Goal: Information Seeking & Learning: Learn about a topic

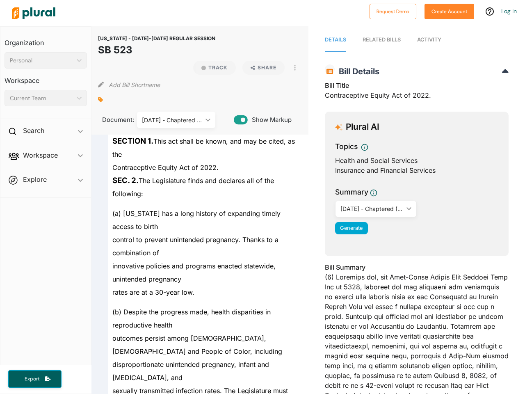
click at [46, 60] on div "Personal" at bounding box center [42, 60] width 64 height 9
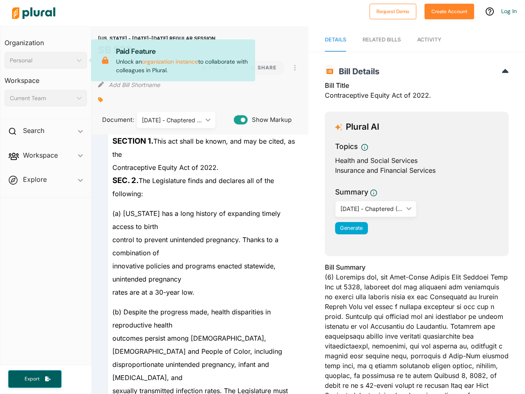
click at [46, 98] on div "Current Team" at bounding box center [42, 98] width 64 height 9
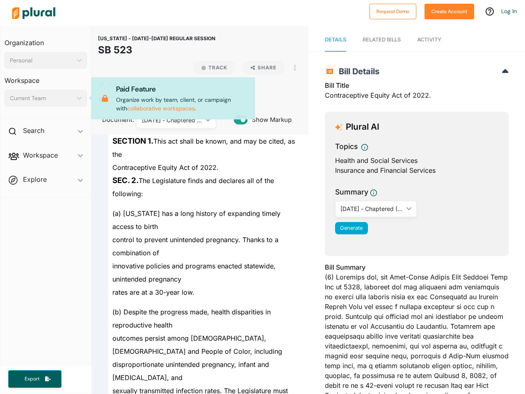
click at [46, 132] on div "Search ic_keyboard_arrow_down" at bounding box center [45, 132] width 91 height 22
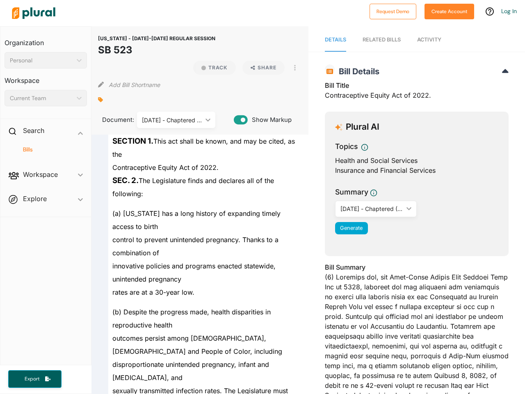
click at [46, 165] on span "Workspace ic_keyboard_arrow_down Members Bills Tags Saved Searches Activity" at bounding box center [45, 176] width 91 height 22
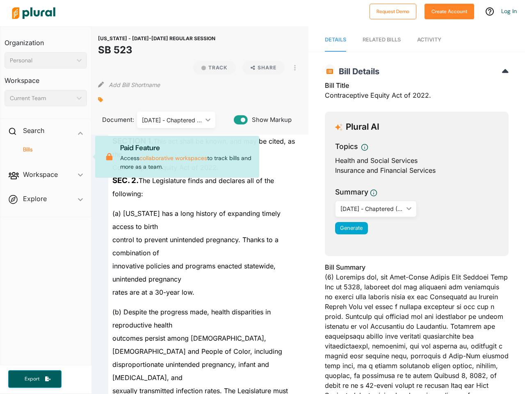
click at [46, 157] on div "Bills" at bounding box center [45, 153] width 91 height 19
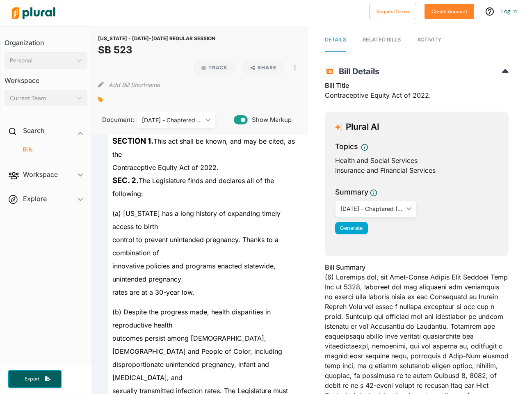
click at [46, 181] on span "Workspace ic_keyboard_arrow_down Members Bills Tags Saved Searches Activity Pai…" at bounding box center [45, 176] width 91 height 22
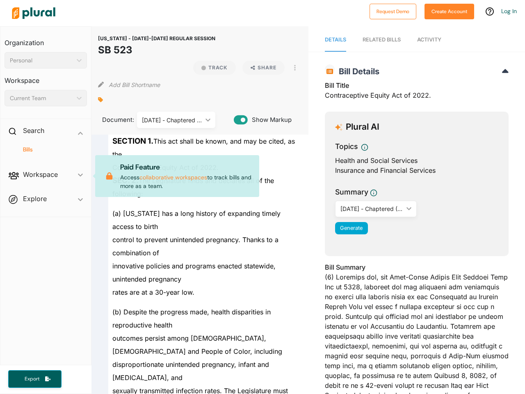
click at [46, 181] on span "Workspace ic_keyboard_arrow_down Members Bills Tags Saved Searches Activity Pai…" at bounding box center [45, 176] width 91 height 22
click at [35, 379] on span "Export" at bounding box center [32, 378] width 26 height 7
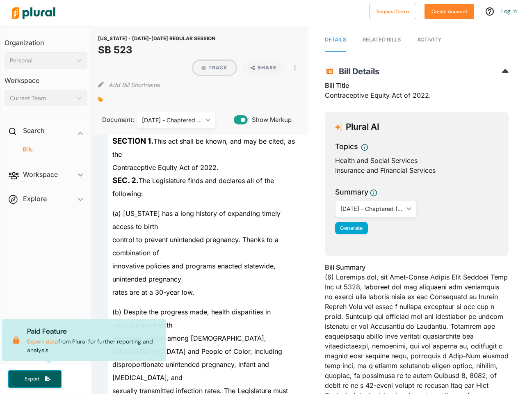
click at [211, 68] on button "Track" at bounding box center [214, 68] width 43 height 14
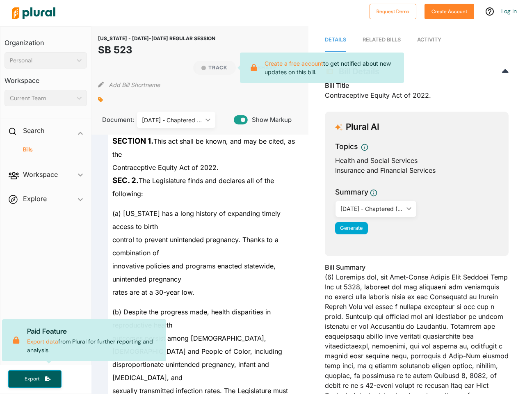
click at [260, 68] on icon at bounding box center [253, 67] width 15 height 7
